Goal: Information Seeking & Learning: Learn about a topic

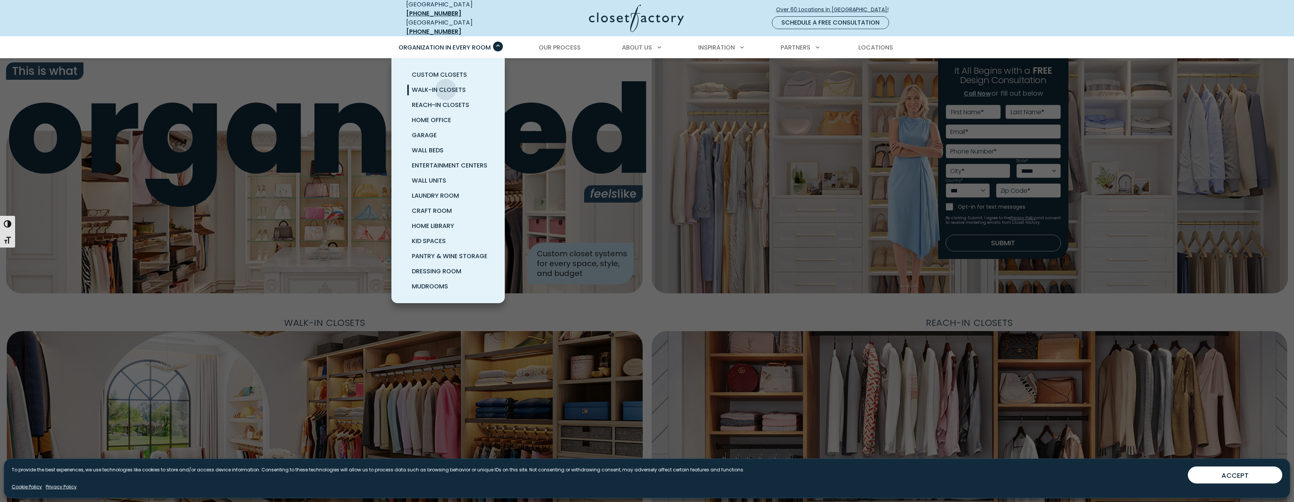
click at [446, 85] on span "Walk-In Closets" at bounding box center [439, 89] width 54 height 9
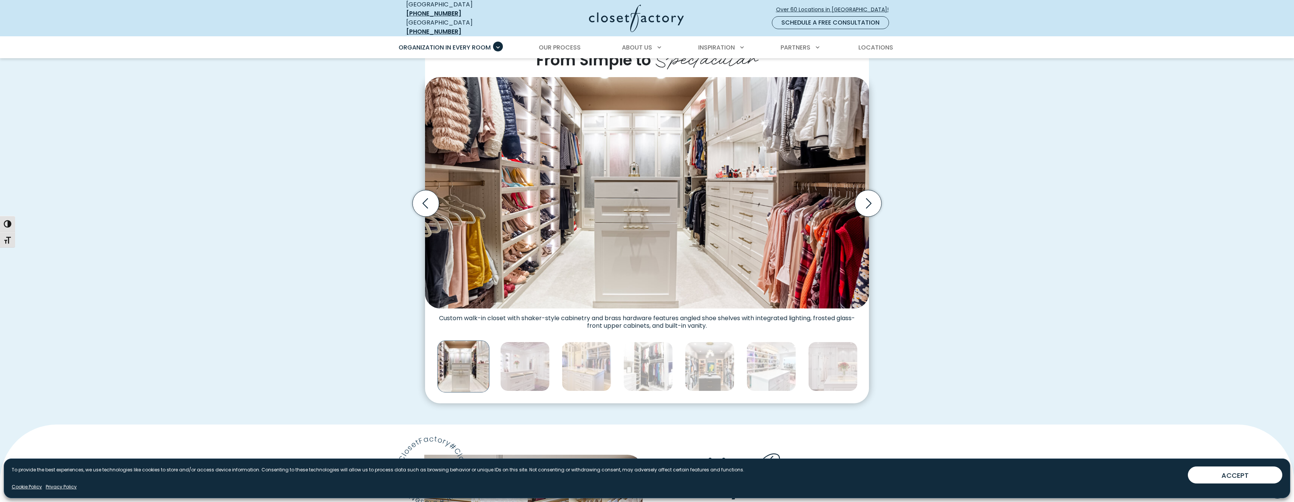
scroll to position [232, 0]
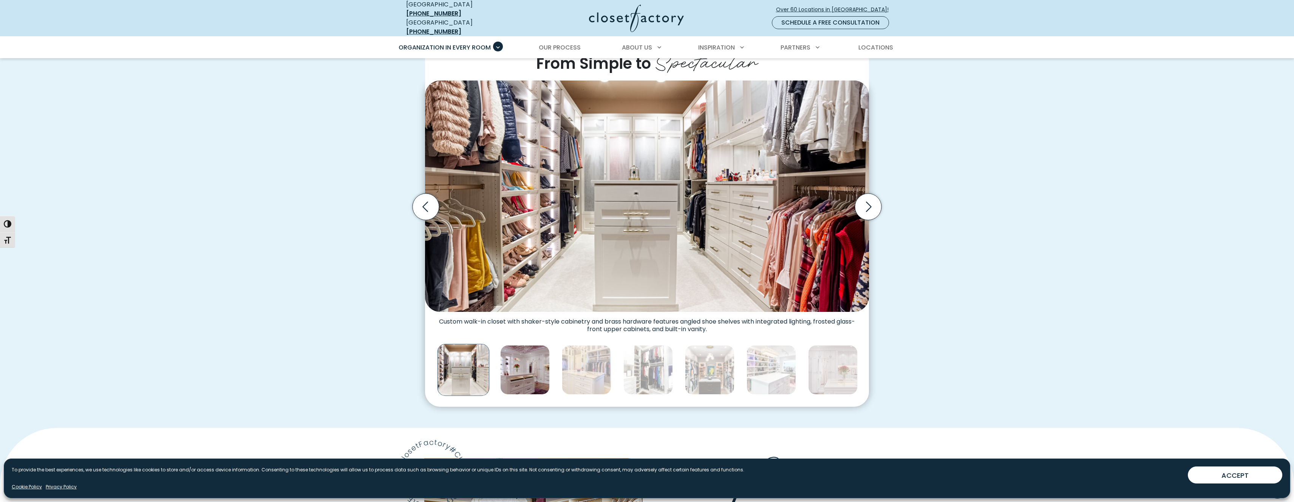
click at [543, 368] on img "Thumbnail Gallery" at bounding box center [524, 369] width 49 height 49
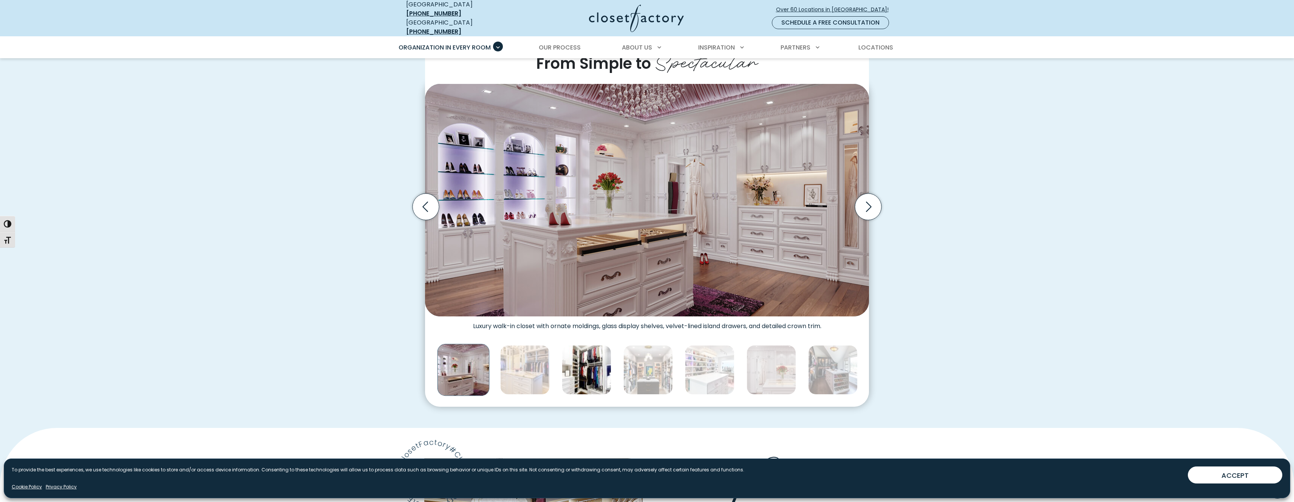
click at [563, 366] on img "Thumbnail Gallery" at bounding box center [586, 369] width 49 height 49
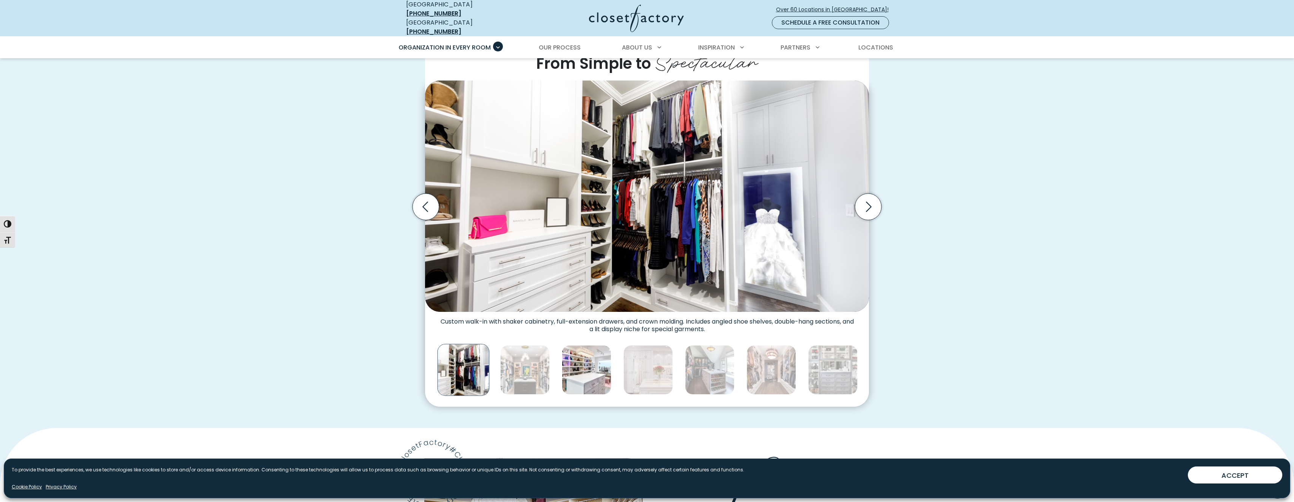
click at [582, 360] on img "Thumbnail Gallery" at bounding box center [586, 369] width 49 height 49
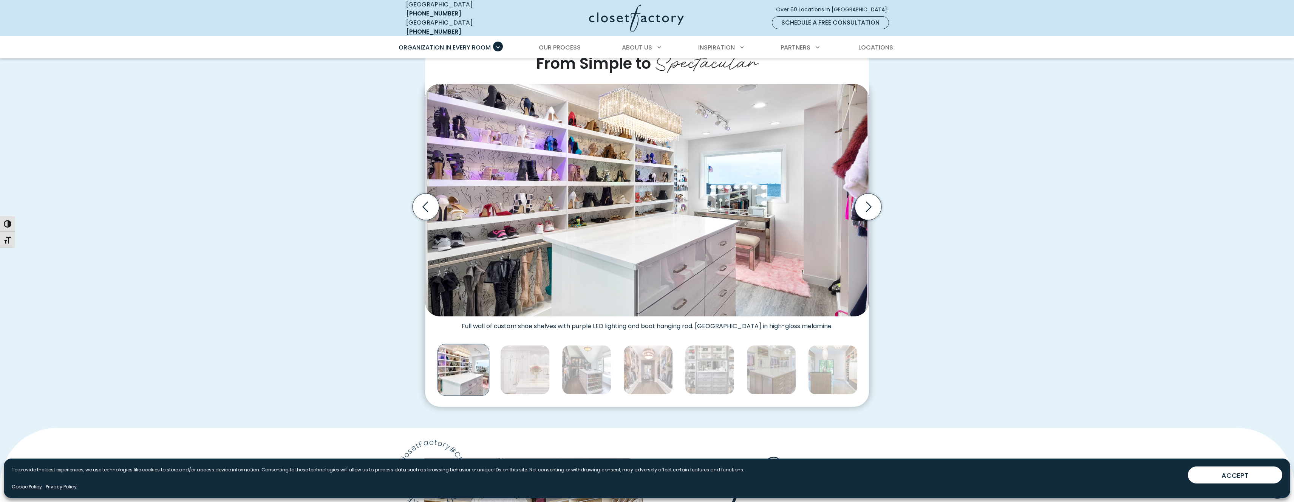
click at [554, 361] on div "Thumbnail Gallery" at bounding box center [1264, 370] width 3146 height 56
click at [591, 372] on img "Thumbnail Gallery" at bounding box center [586, 369] width 49 height 49
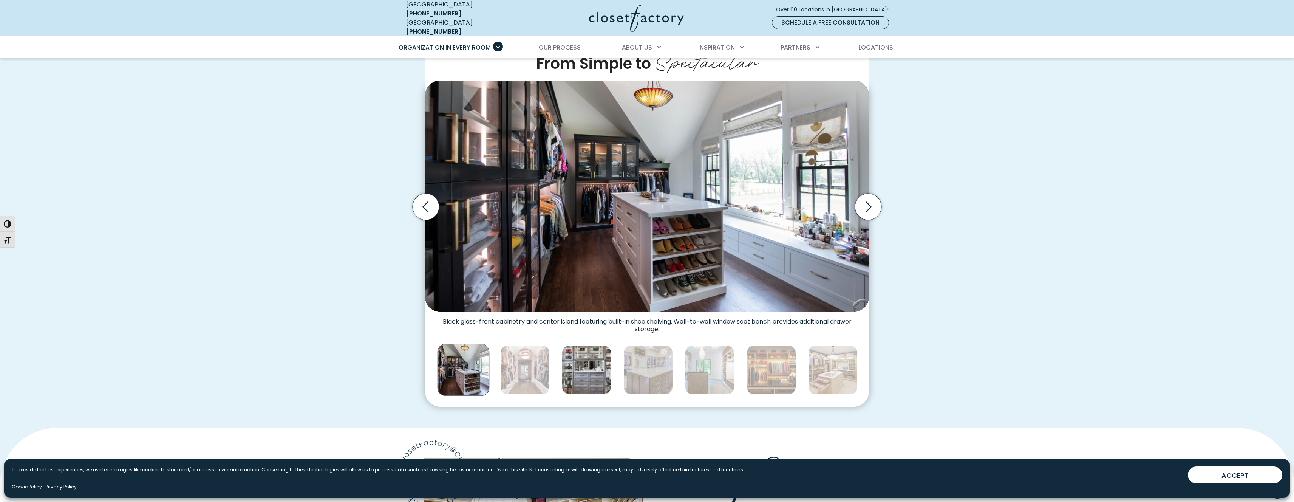
click at [582, 359] on img "Thumbnail Gallery" at bounding box center [586, 369] width 49 height 49
click at [584, 359] on img "Thumbnail Gallery" at bounding box center [586, 369] width 49 height 49
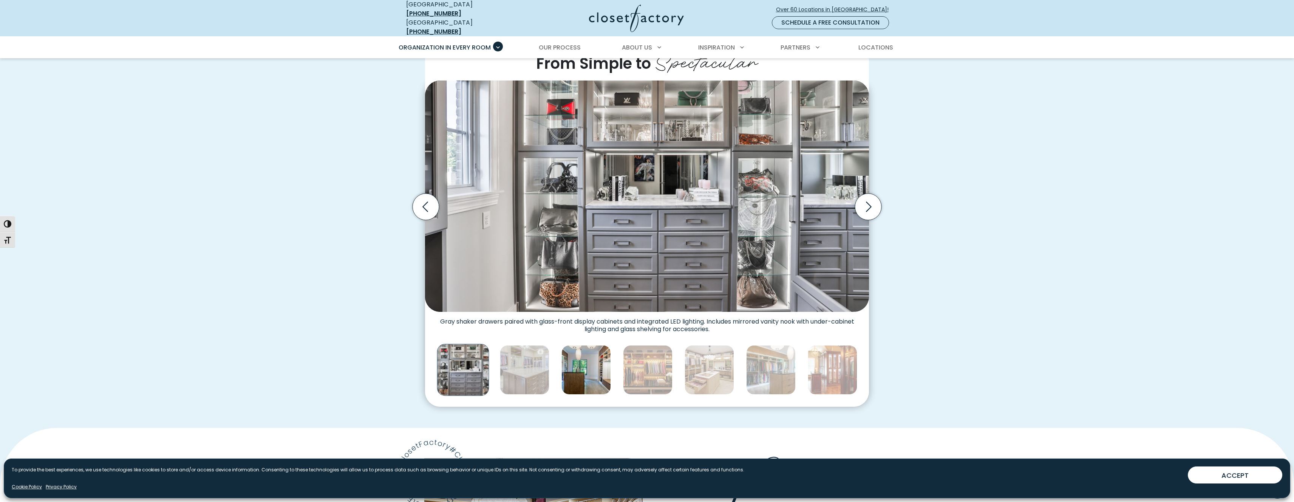
click at [605, 368] on img "Thumbnail Gallery" at bounding box center [585, 369] width 49 height 49
click at [642, 368] on img "Thumbnail Gallery" at bounding box center [647, 369] width 49 height 49
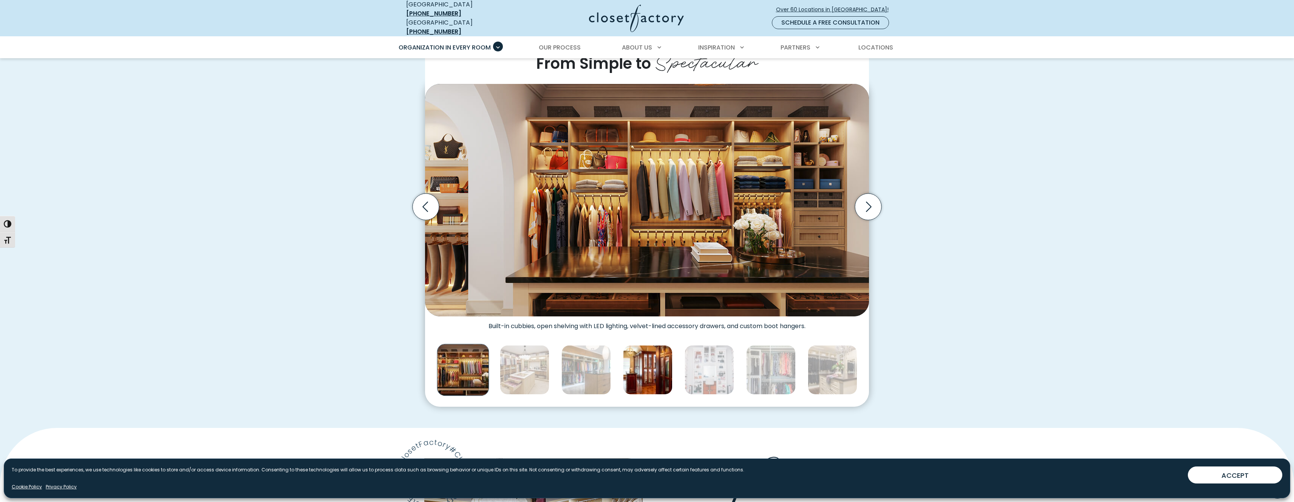
click at [666, 367] on img "Thumbnail Gallery" at bounding box center [647, 369] width 49 height 49
click at [685, 368] on img "Thumbnail Gallery" at bounding box center [709, 369] width 49 height 49
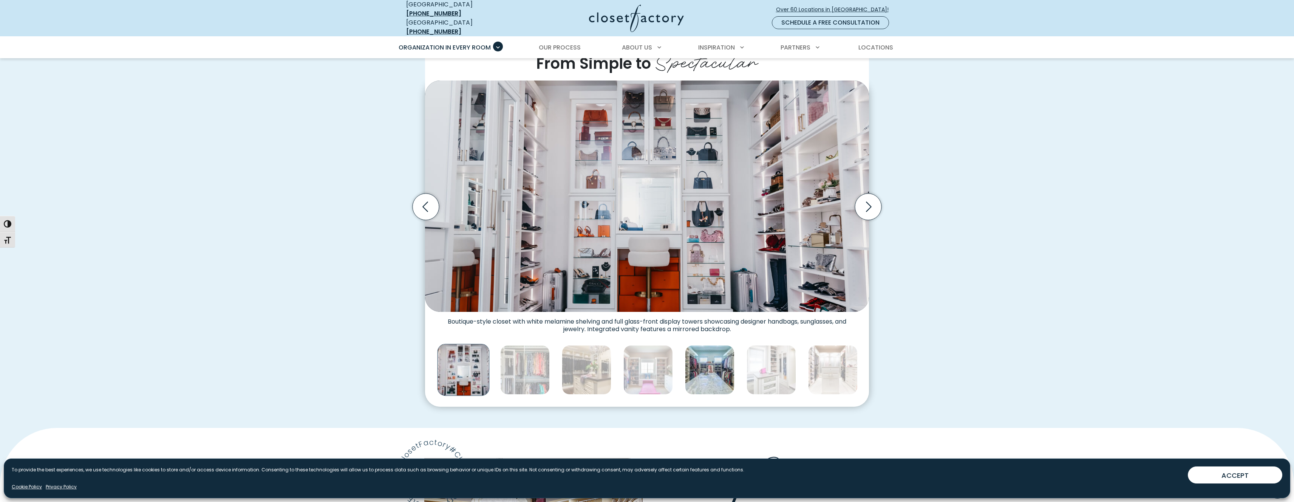
click at [702, 358] on img "Thumbnail Gallery" at bounding box center [709, 369] width 49 height 49
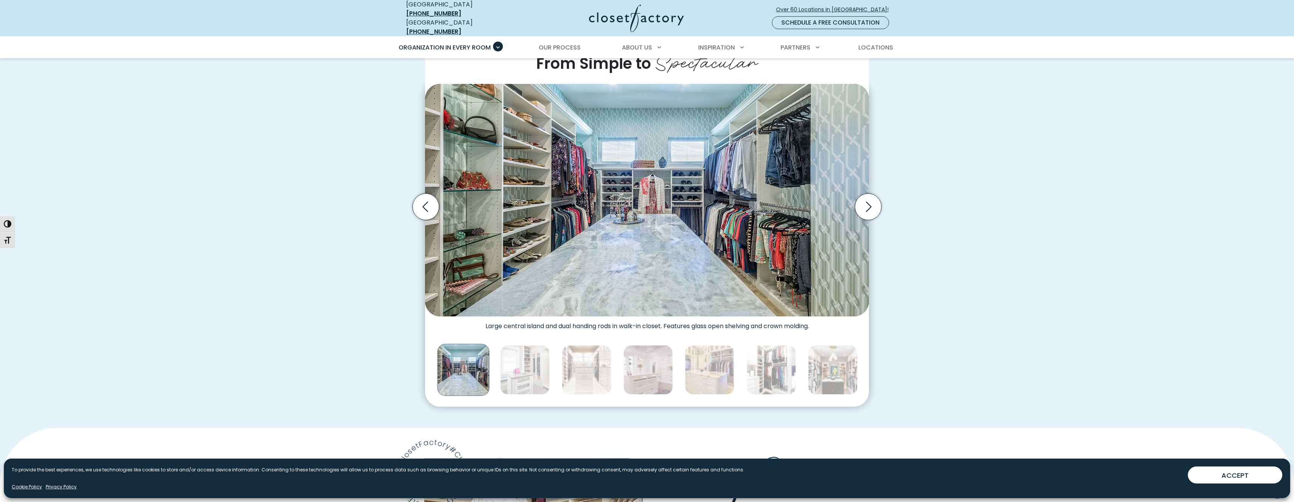
click at [683, 366] on div "Thumbnail Gallery" at bounding box center [340, 370] width 3146 height 56
click at [702, 361] on img "Thumbnail Gallery" at bounding box center [709, 369] width 49 height 49
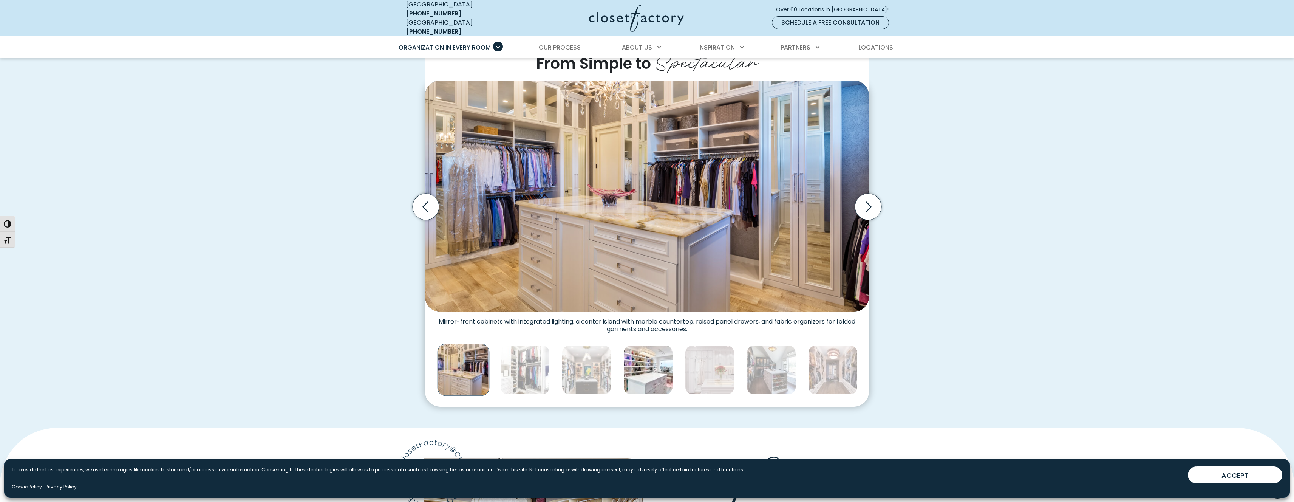
click at [662, 376] on img "Thumbnail Gallery" at bounding box center [647, 369] width 49 height 49
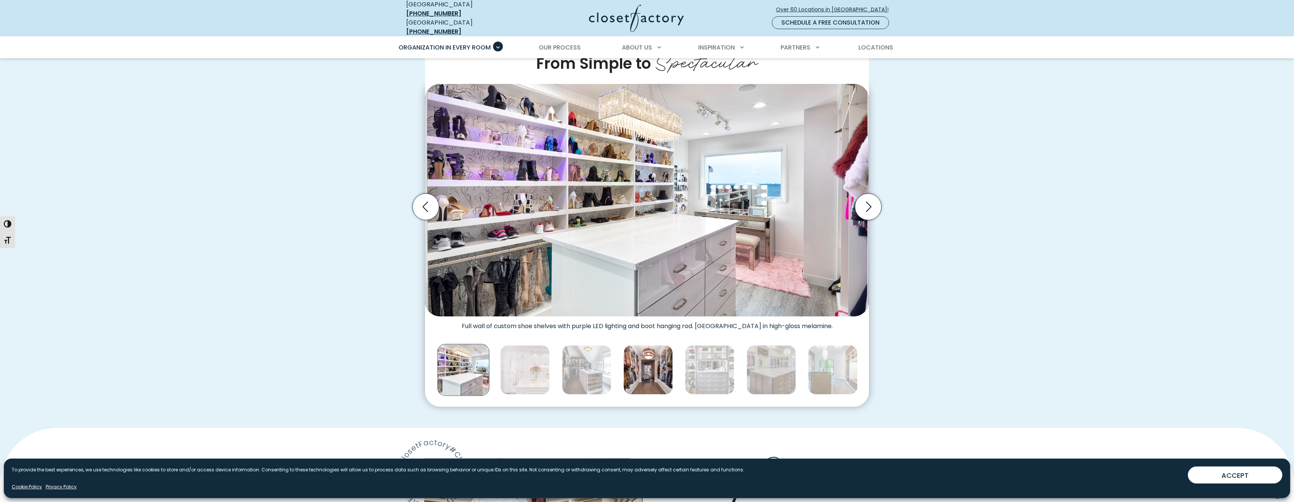
click at [672, 375] on img "Thumbnail Gallery" at bounding box center [647, 369] width 49 height 49
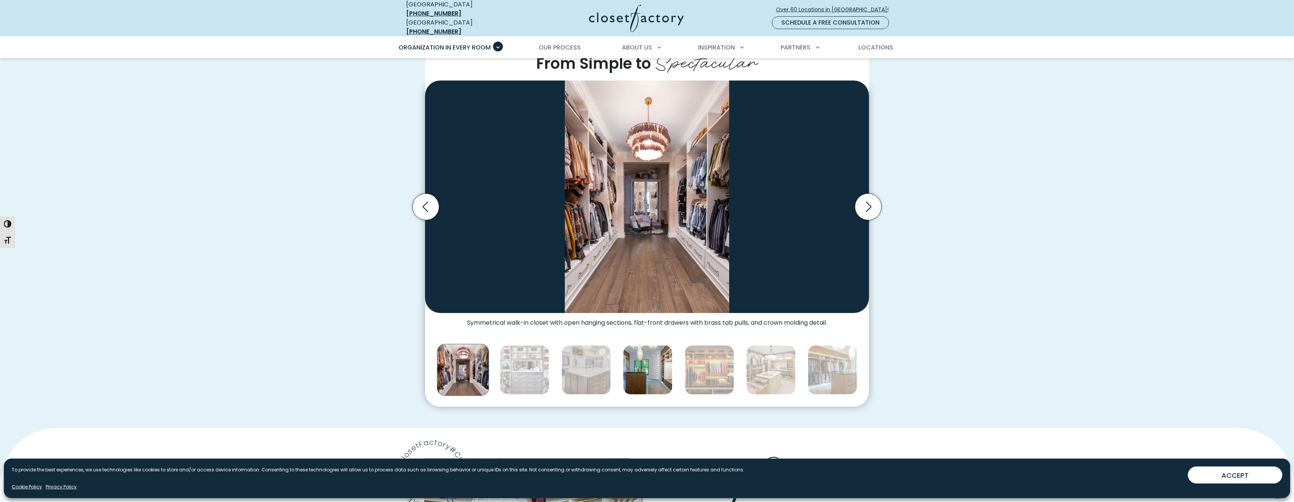
click at [671, 371] on img "Thumbnail Gallery" at bounding box center [647, 369] width 49 height 49
click at [798, 371] on div "Thumbnail Gallery" at bounding box center [1078, 370] width 3146 height 56
click at [837, 367] on img "Thumbnail Gallery" at bounding box center [832, 369] width 49 height 49
